Goal: Transaction & Acquisition: Download file/media

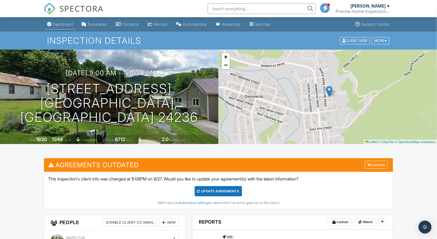
click at [71, 25] on div "Dashboard" at bounding box center [63, 24] width 21 height 5
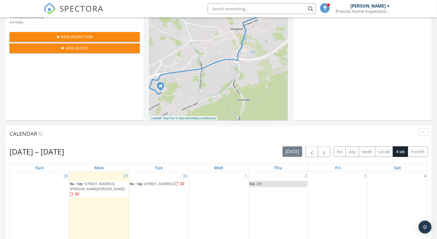
scroll to position [214, 0]
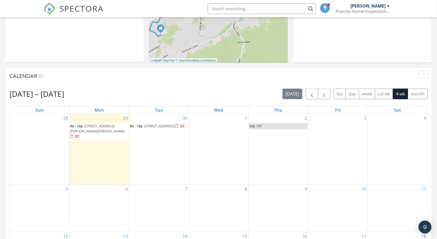
click at [73, 135] on div at bounding box center [71, 137] width 3 height 4
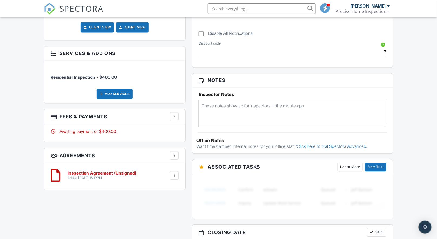
scroll to position [351, 0]
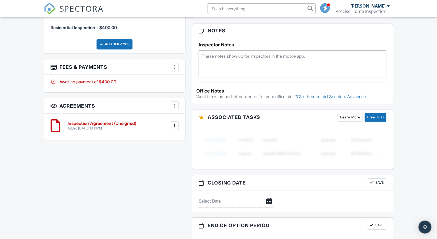
click at [175, 123] on div at bounding box center [174, 125] width 5 height 5
click at [167, 180] on li "Download" at bounding box center [160, 182] width 31 height 14
